Goal: Navigation & Orientation: Go to known website

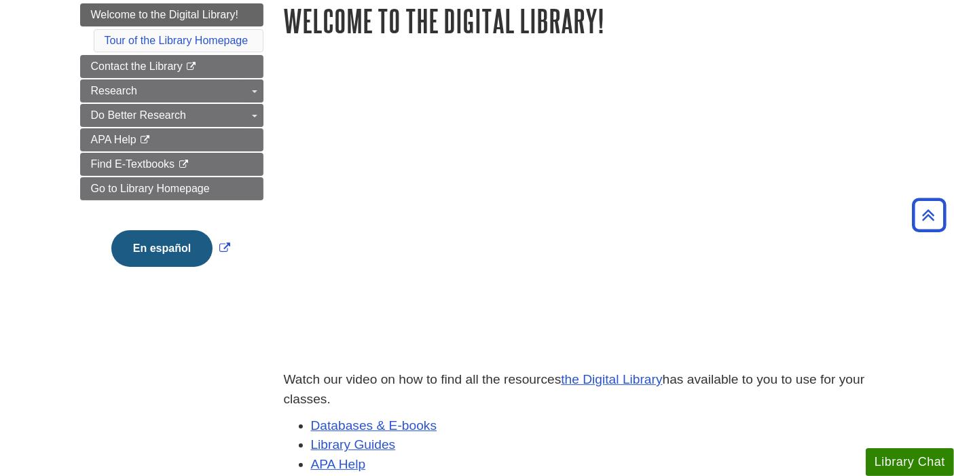
scroll to position [185, 0]
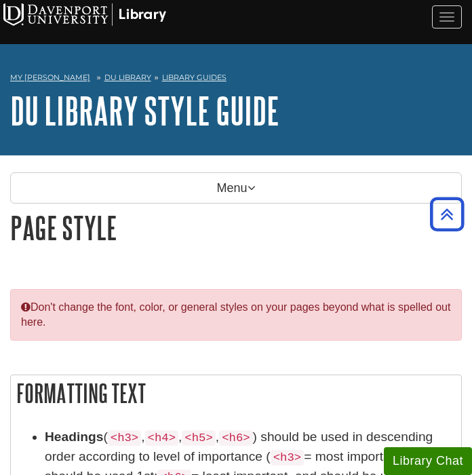
scroll to position [1669, 0]
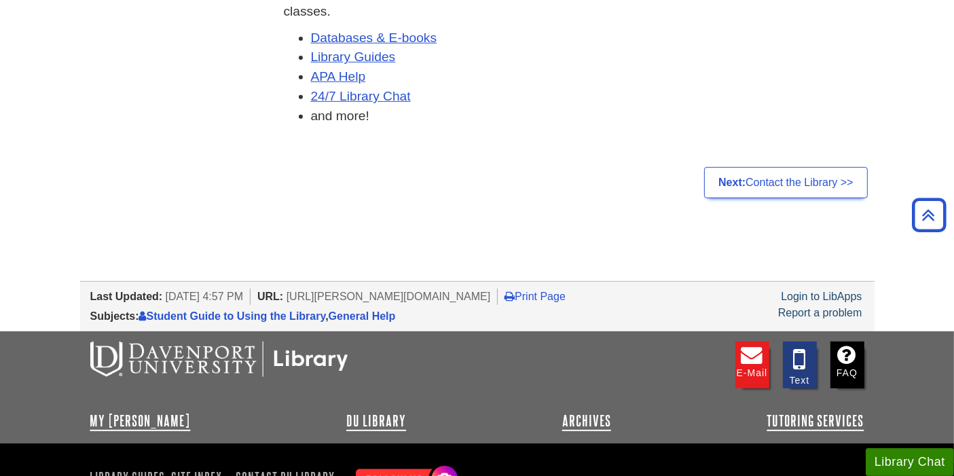
scroll to position [661, 0]
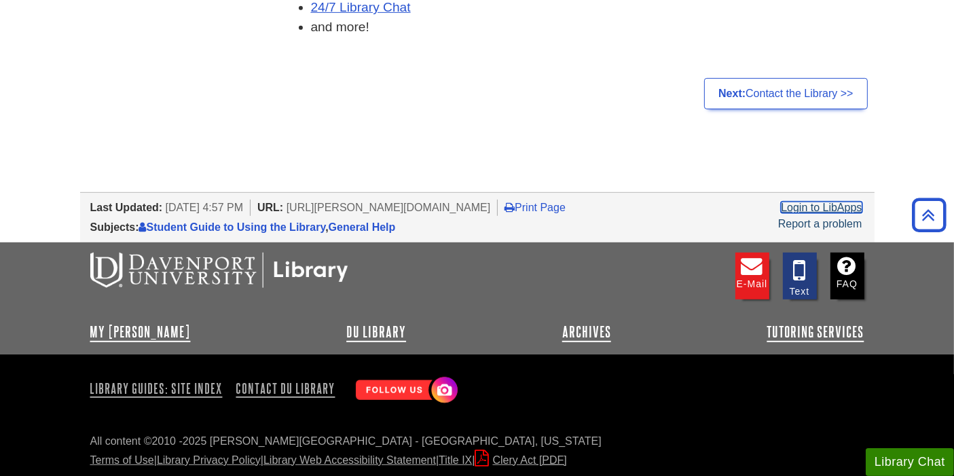
click at [837, 202] on link "Login to LibApps" at bounding box center [821, 208] width 81 height 12
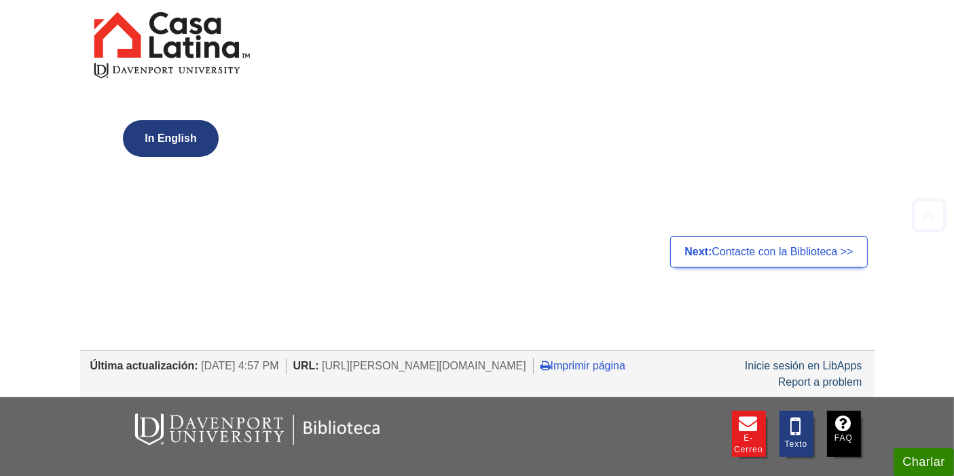
scroll to position [613, 0]
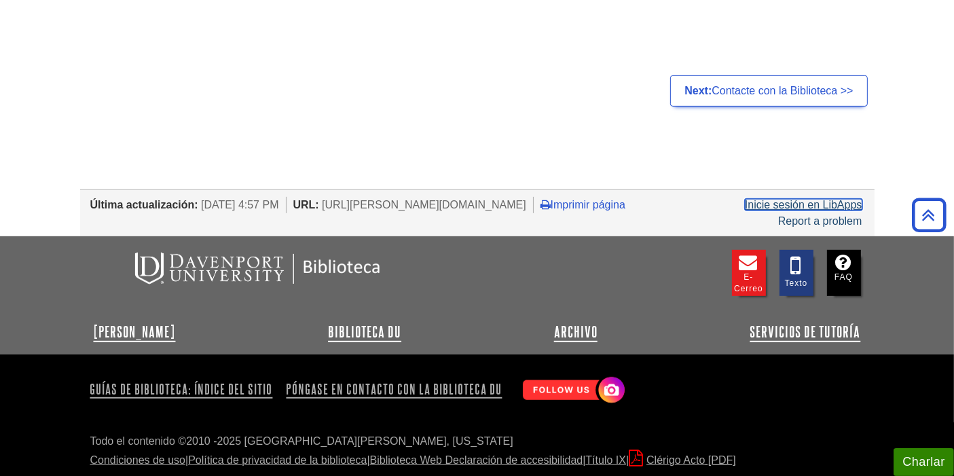
click at [810, 200] on link "Inicie sesión en LibApps" at bounding box center [803, 205] width 117 height 12
